Goal: Register for event/course

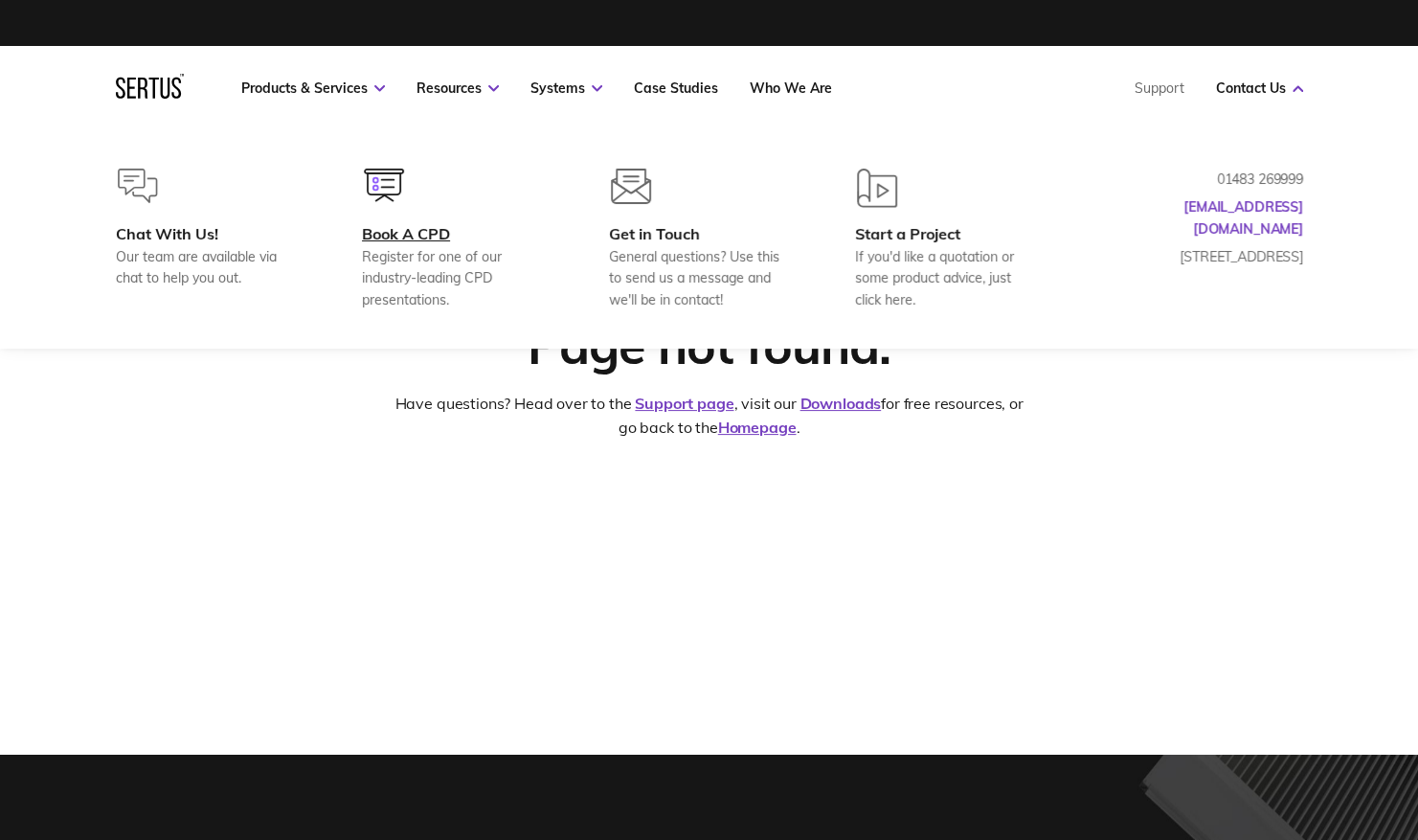
click at [390, 224] on div "Book A CPD" at bounding box center [454, 233] width 185 height 19
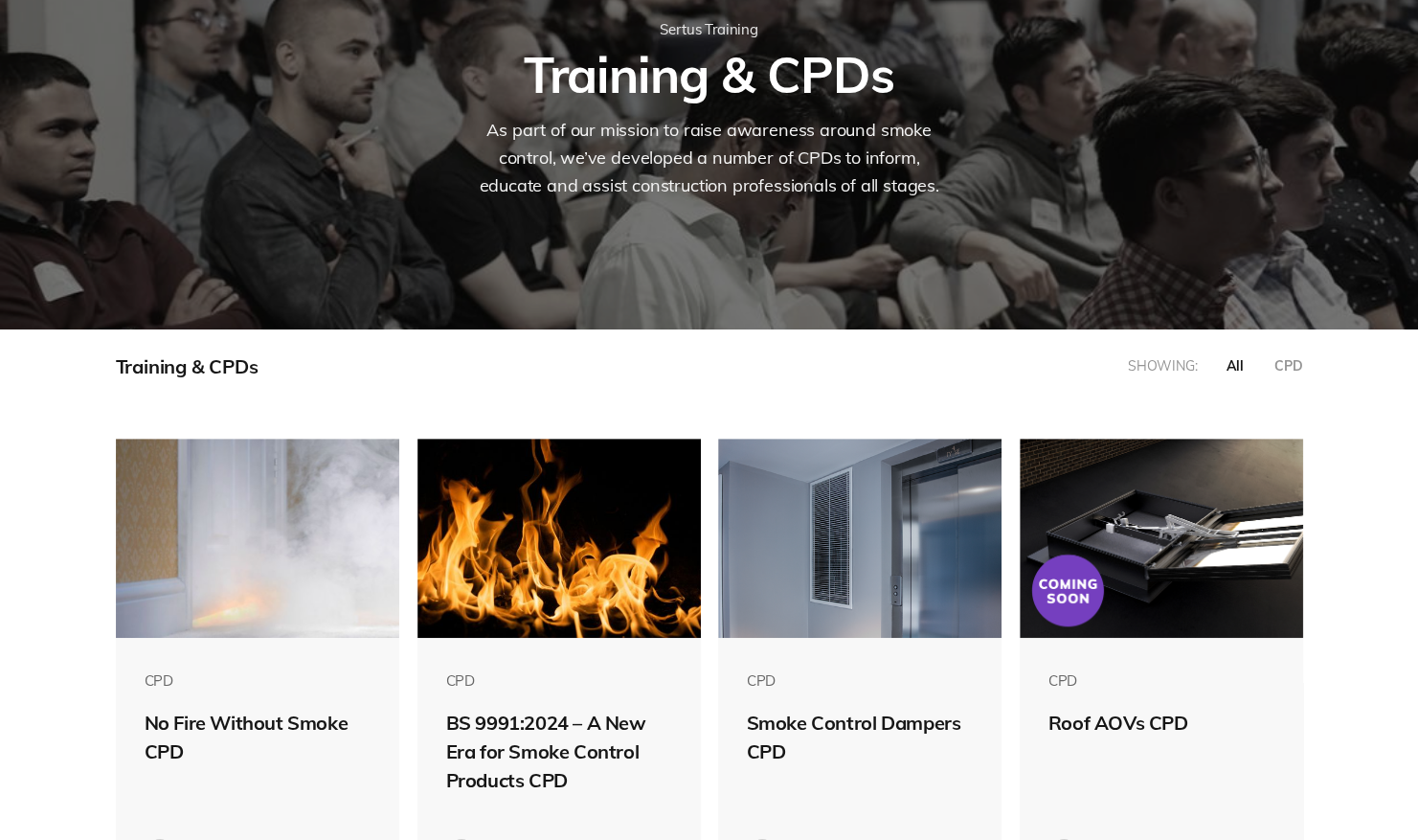
scroll to position [479, 0]
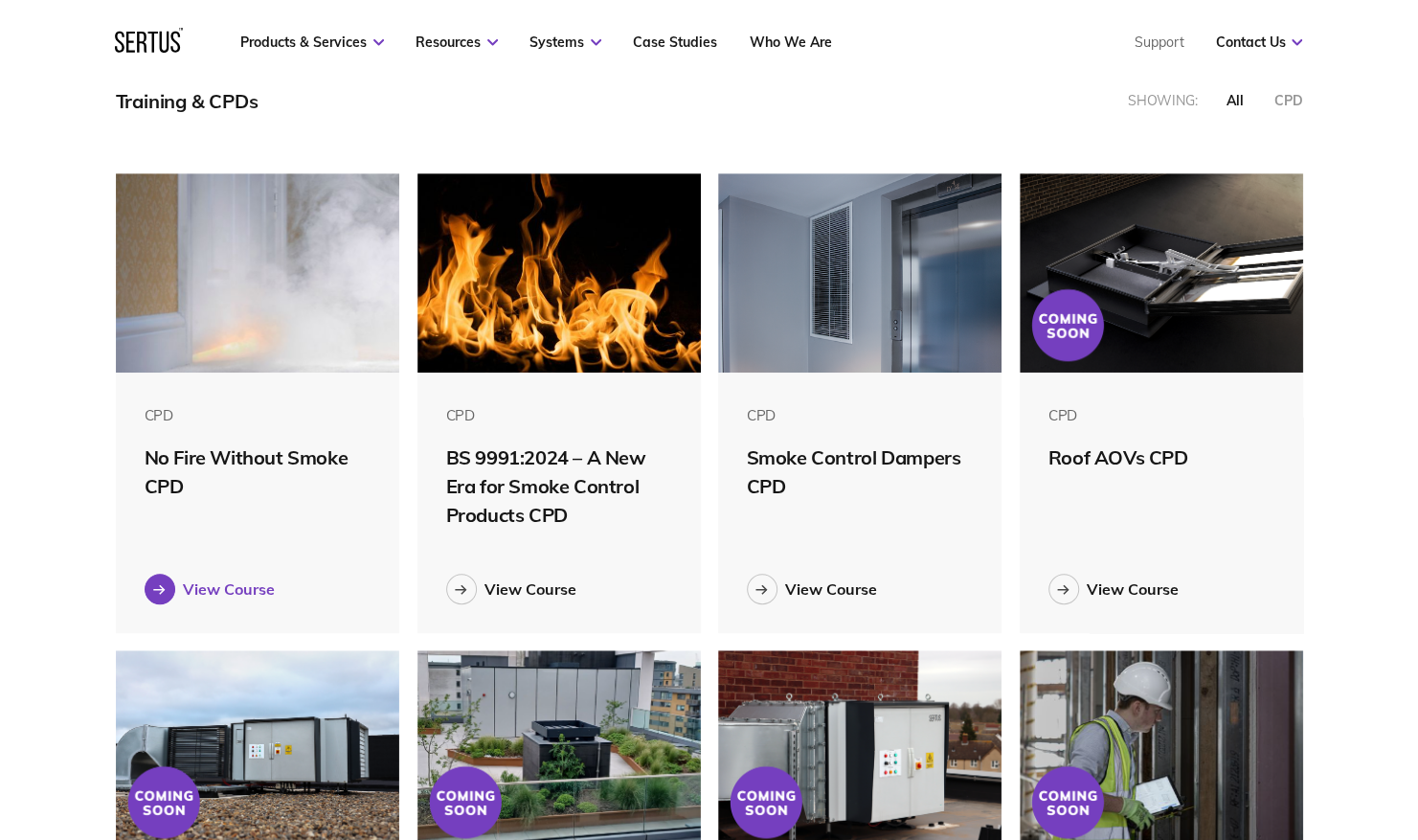
click at [230, 599] on div "View Course" at bounding box center [229, 589] width 92 height 19
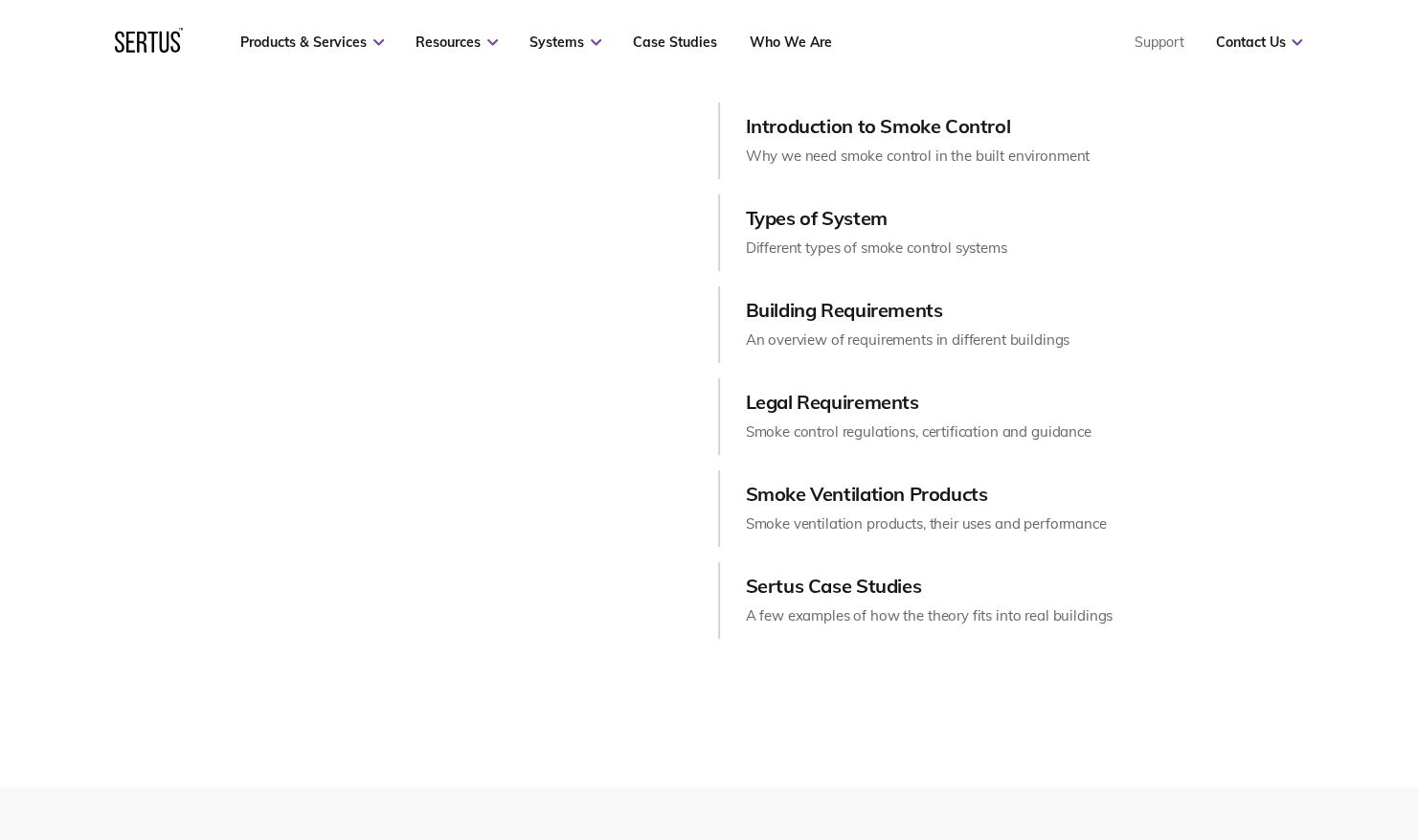
scroll to position [2010, 0]
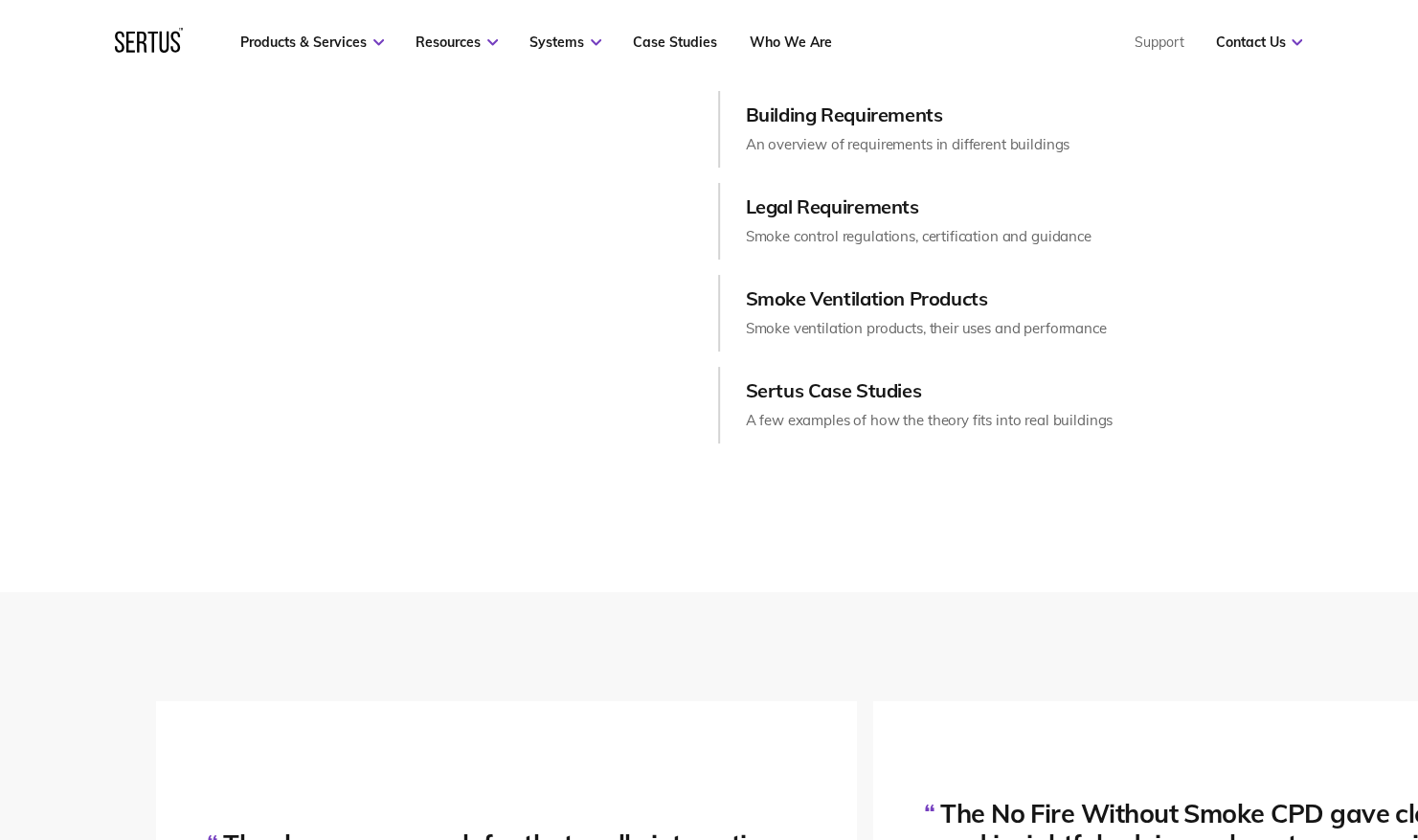
click at [786, 323] on div "Smoke ventilation products, their uses and performance" at bounding box center [927, 328] width 361 height 23
drag, startPoint x: 786, startPoint y: 323, endPoint x: 781, endPoint y: 262, distance: 61.2
click at [781, 262] on div "Introduction to Smoke Control Why we need smoke control in the built environmen…" at bounding box center [961, 175] width 486 height 536
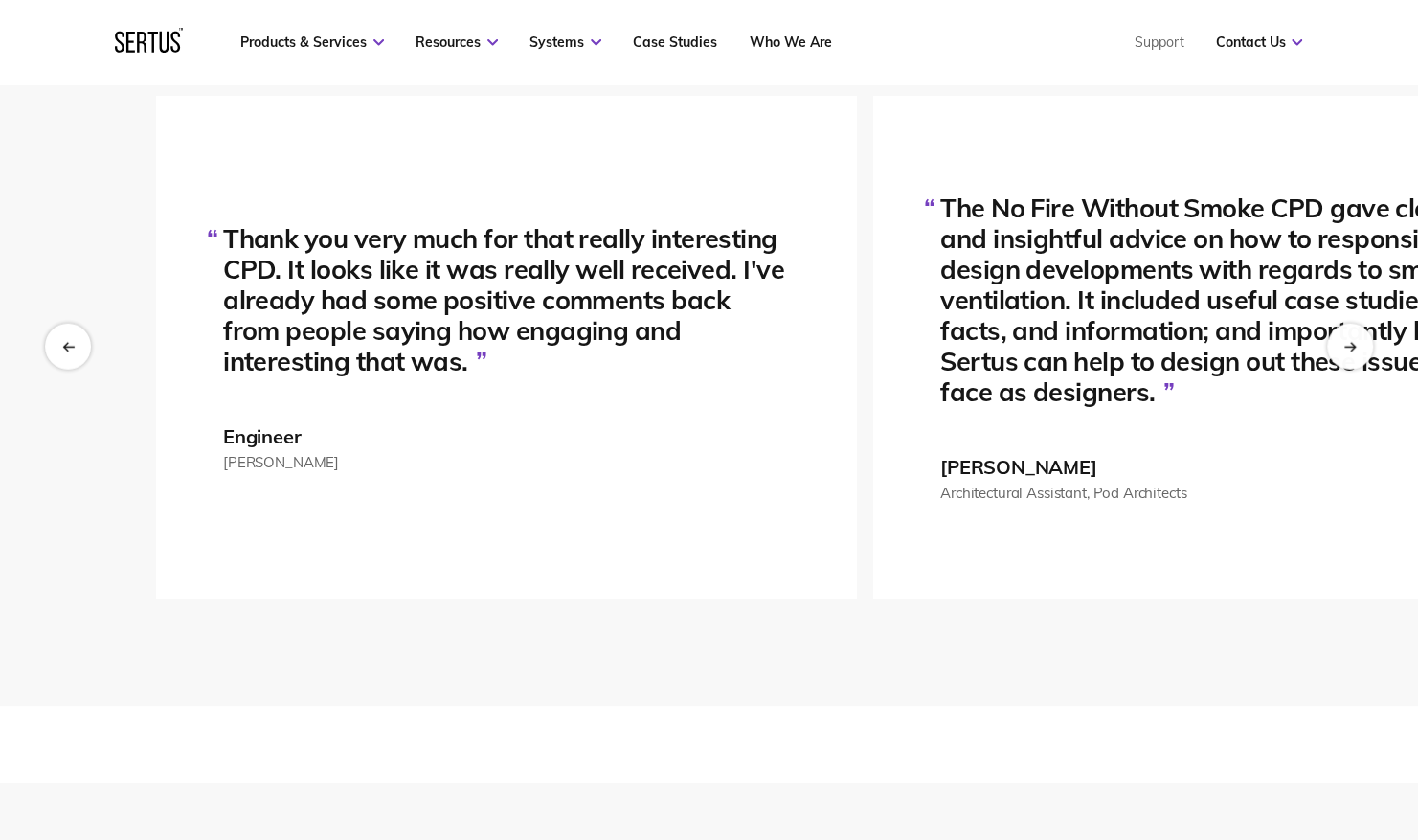
scroll to position [2585, 0]
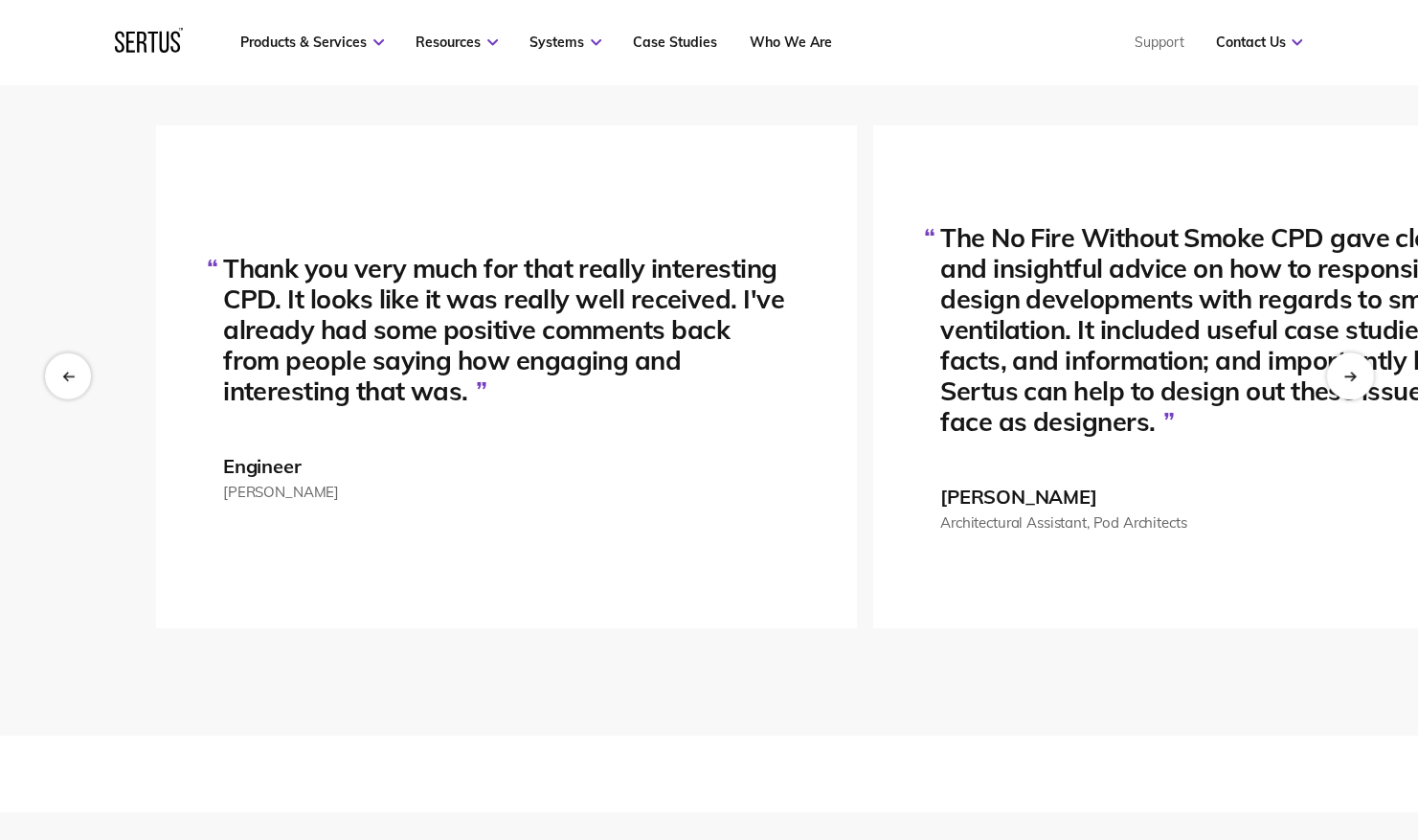
click at [1360, 367] on div "Next slide" at bounding box center [1349, 376] width 47 height 47
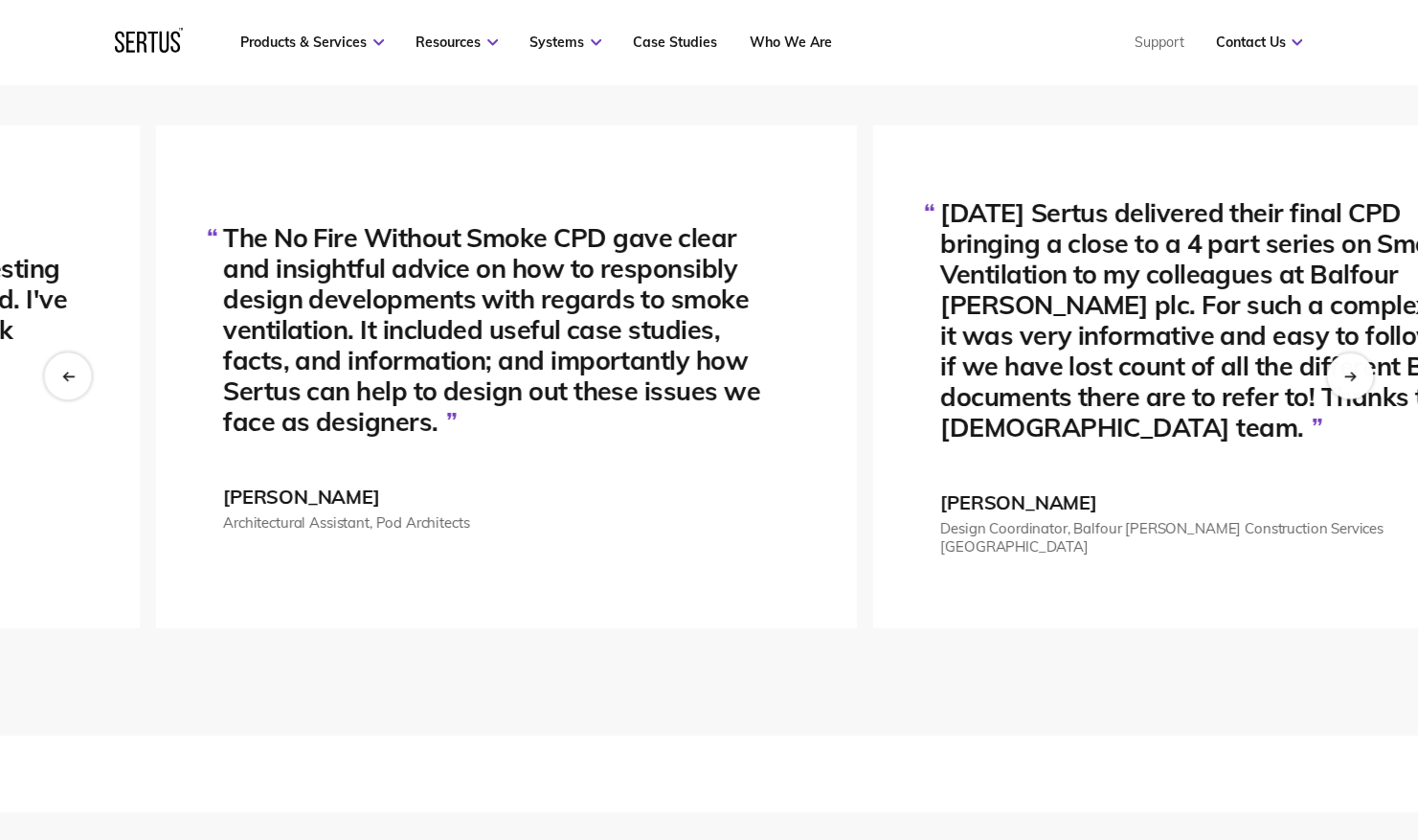
click at [65, 364] on div "Previous slide" at bounding box center [67, 376] width 47 height 47
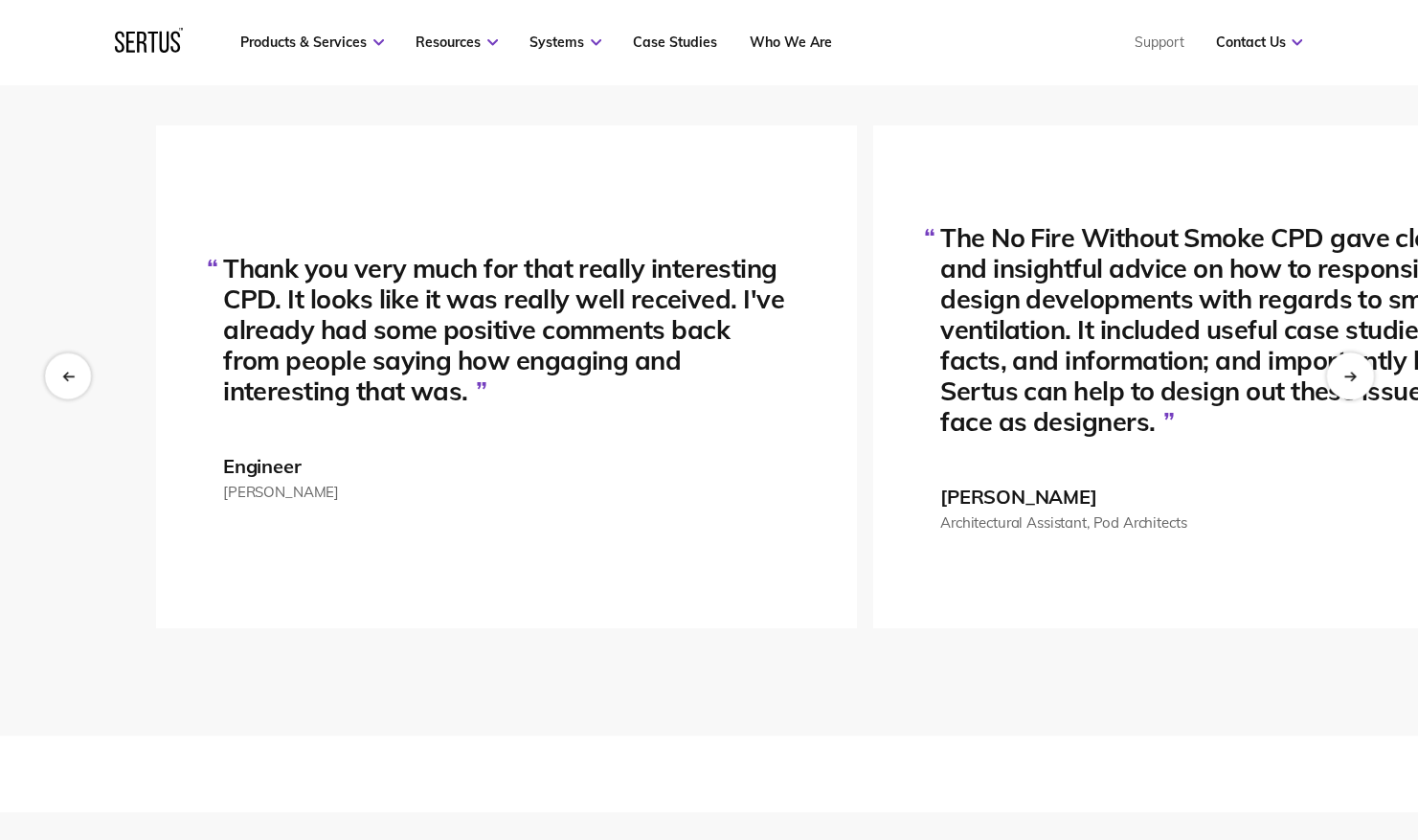
click at [1358, 367] on div "Next slide" at bounding box center [1349, 376] width 47 height 47
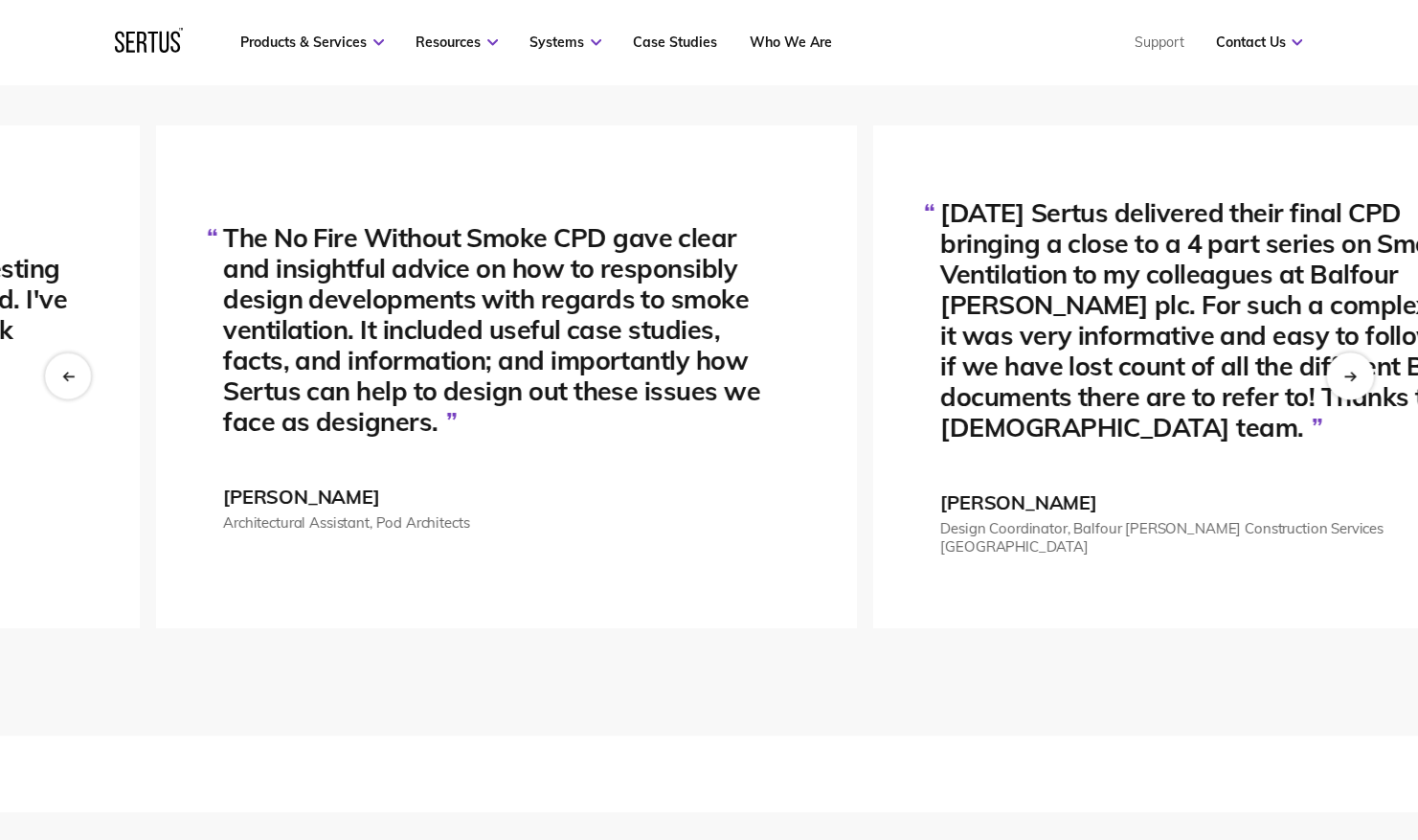
click at [1358, 383] on div "Next slide" at bounding box center [1349, 376] width 47 height 47
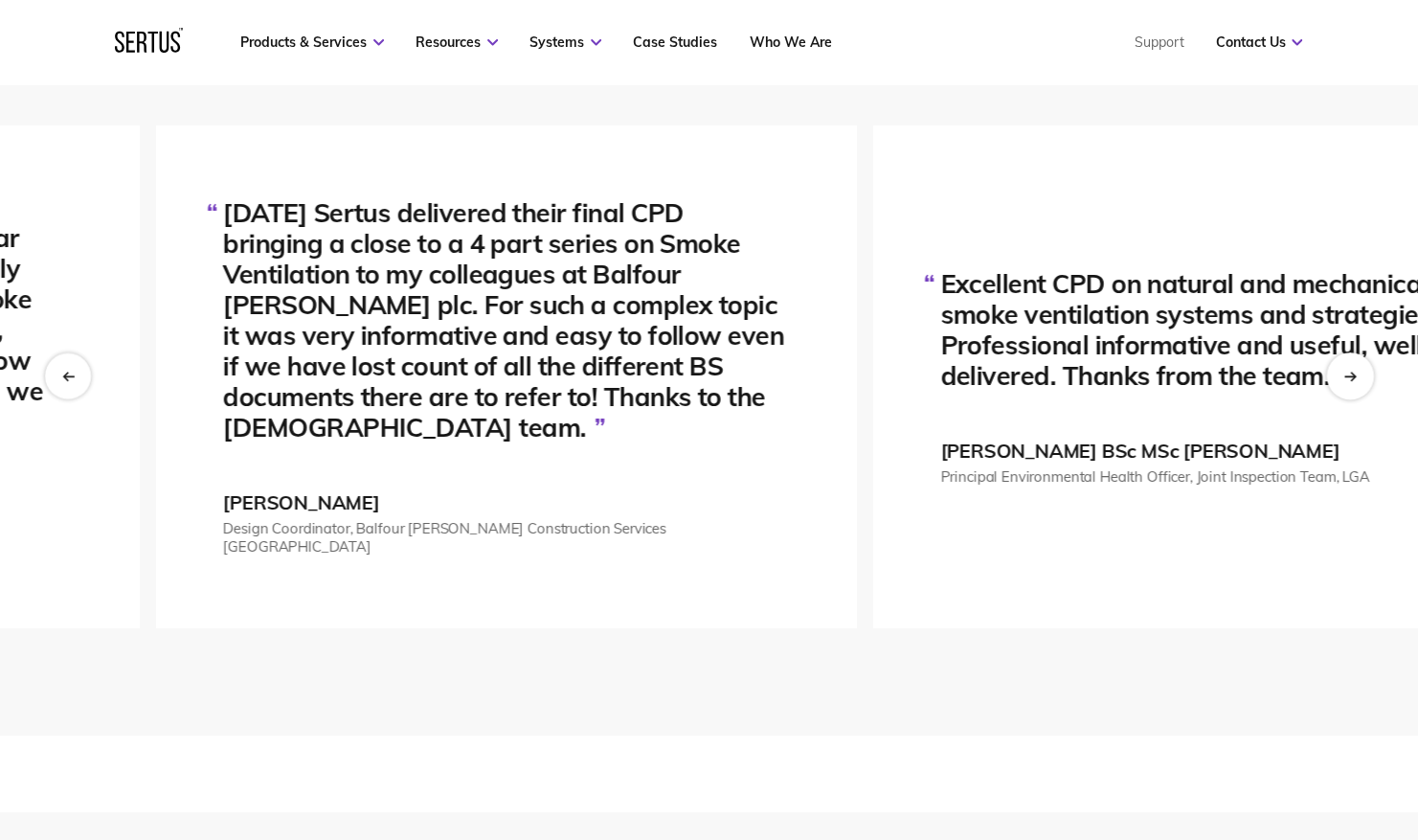
click at [1358, 383] on div "Next slide" at bounding box center [1349, 376] width 47 height 47
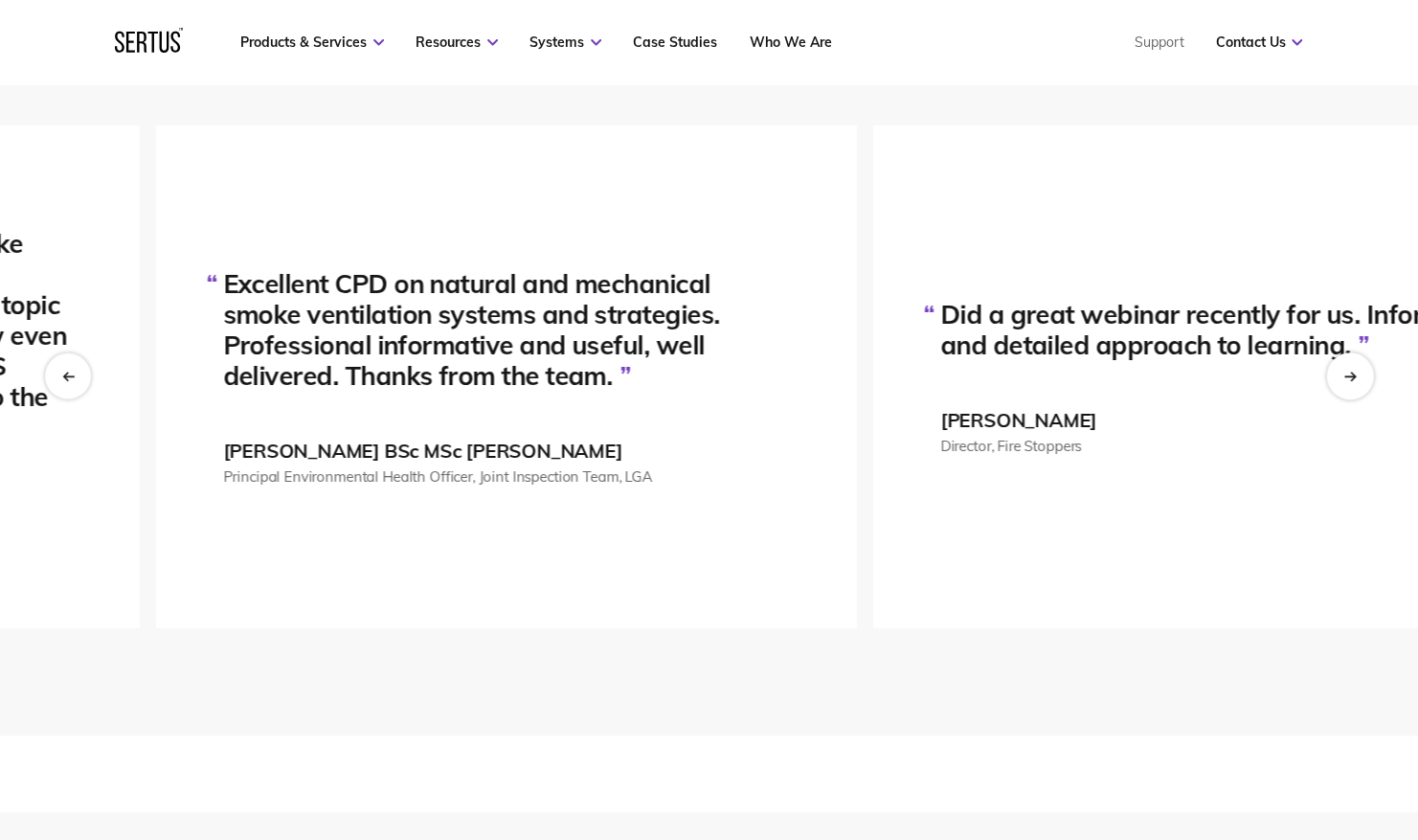
click at [1358, 383] on div "Next slide" at bounding box center [1349, 376] width 47 height 47
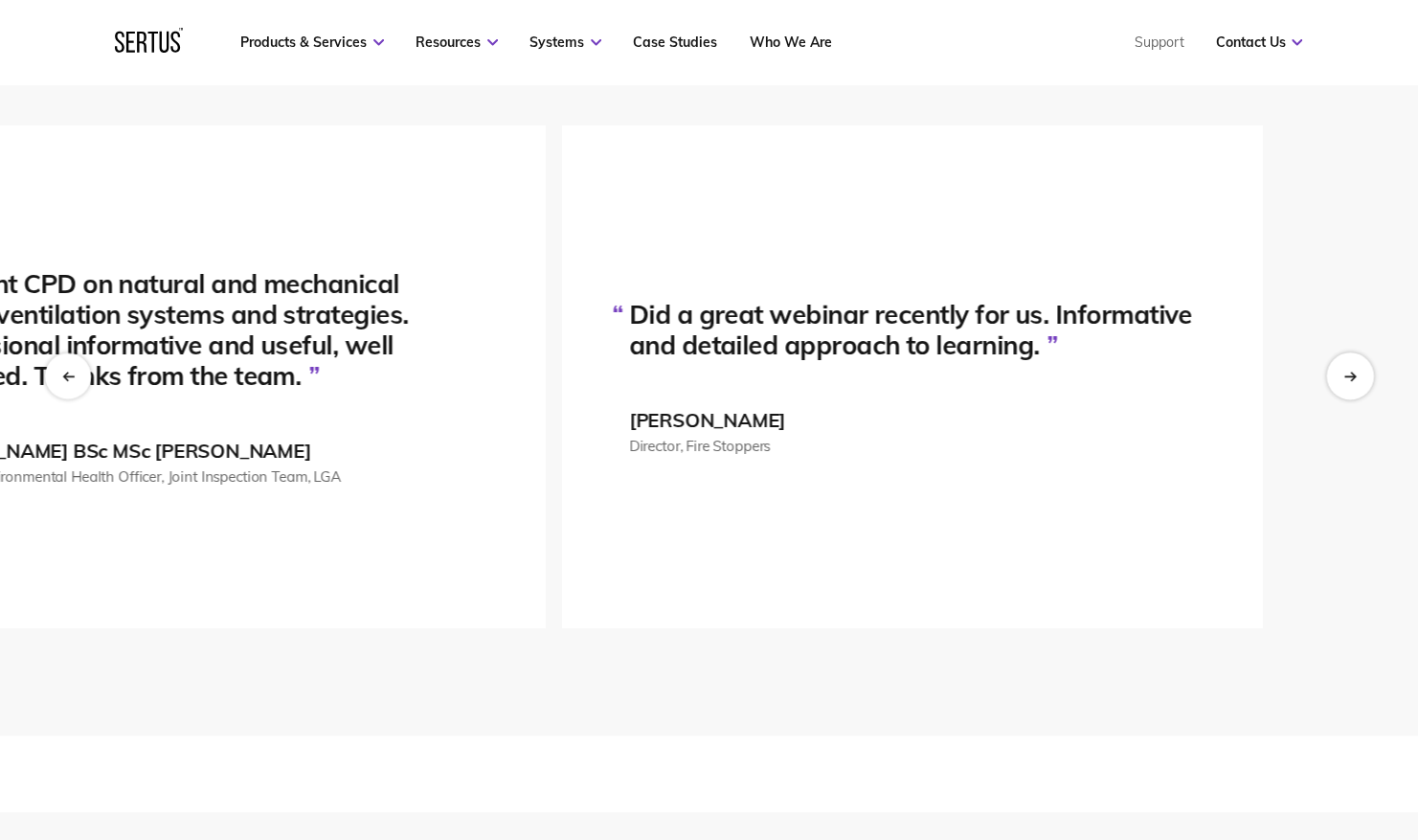
click at [1358, 383] on div "Next slide" at bounding box center [1349, 376] width 47 height 47
